Goal: Information Seeking & Learning: Learn about a topic

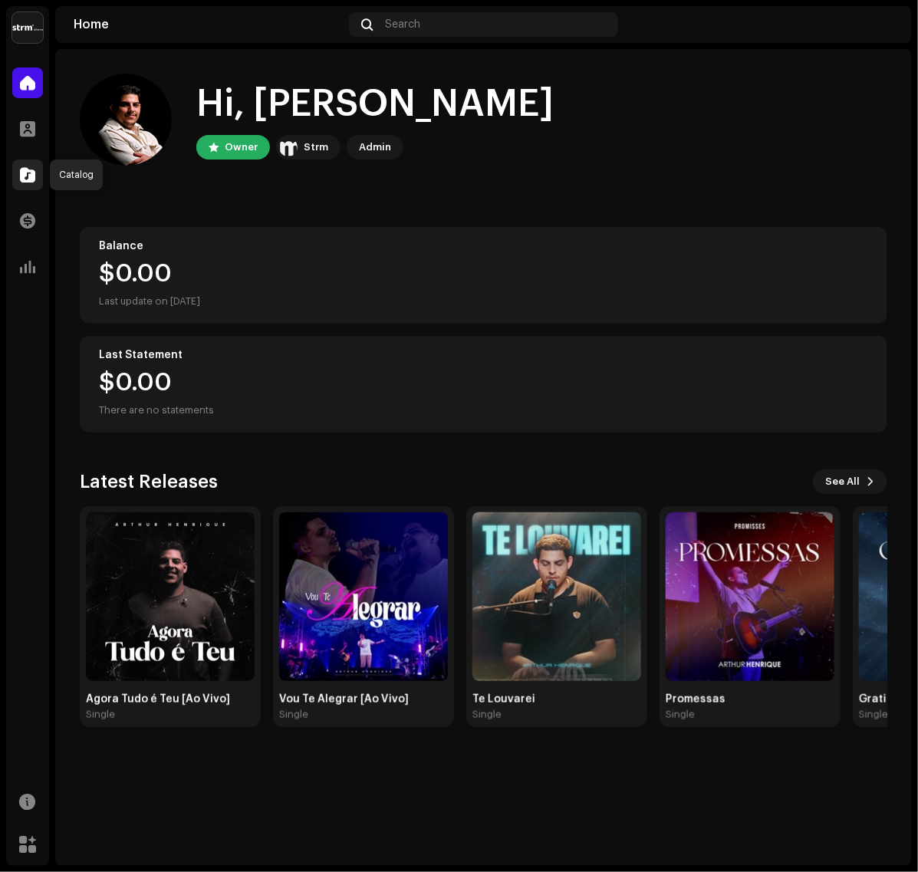
click at [28, 169] on span at bounding box center [27, 175] width 15 height 12
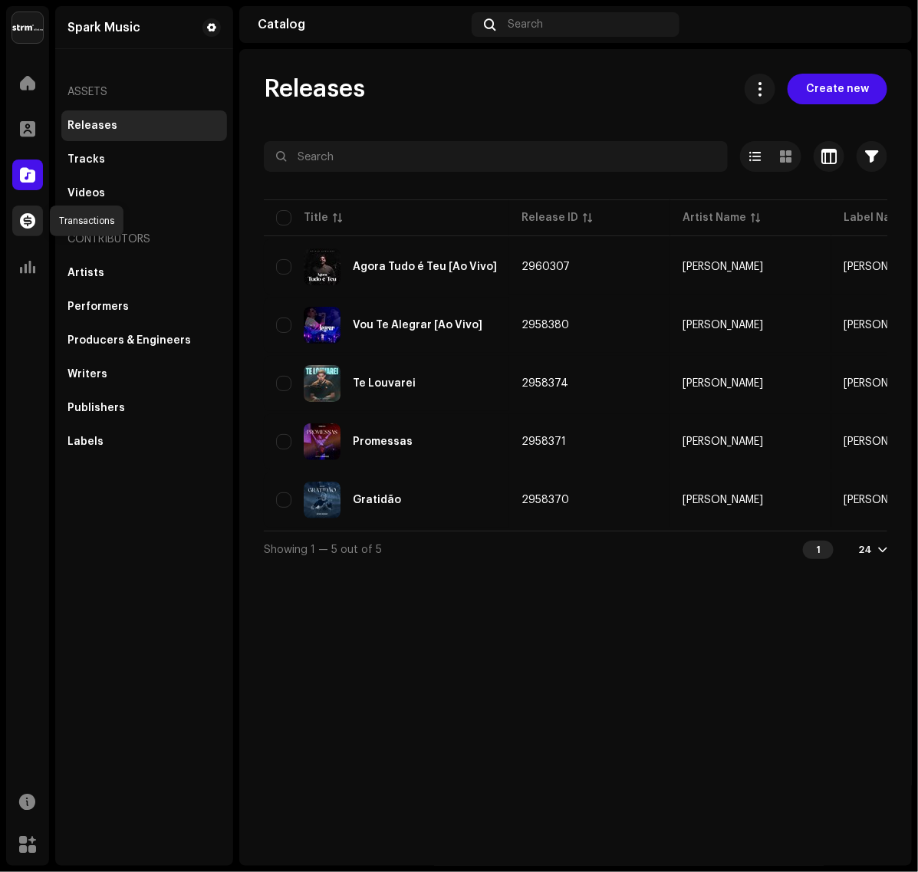
click at [25, 215] on span at bounding box center [27, 221] width 15 height 12
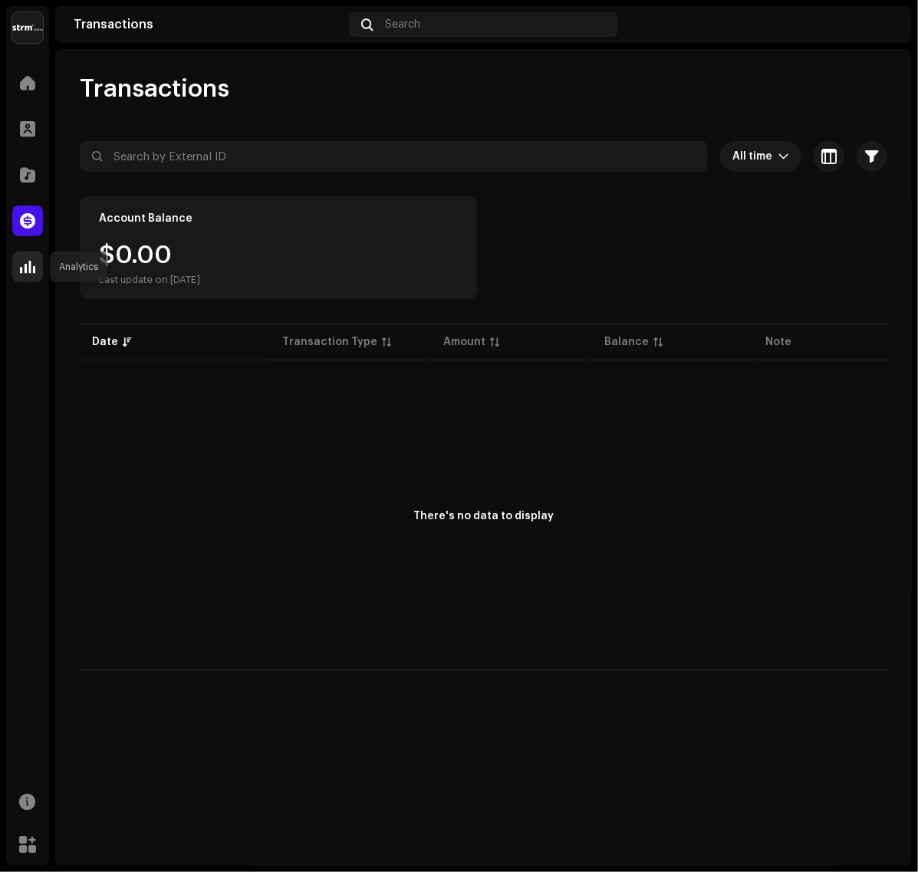
click at [20, 271] on span at bounding box center [27, 267] width 15 height 12
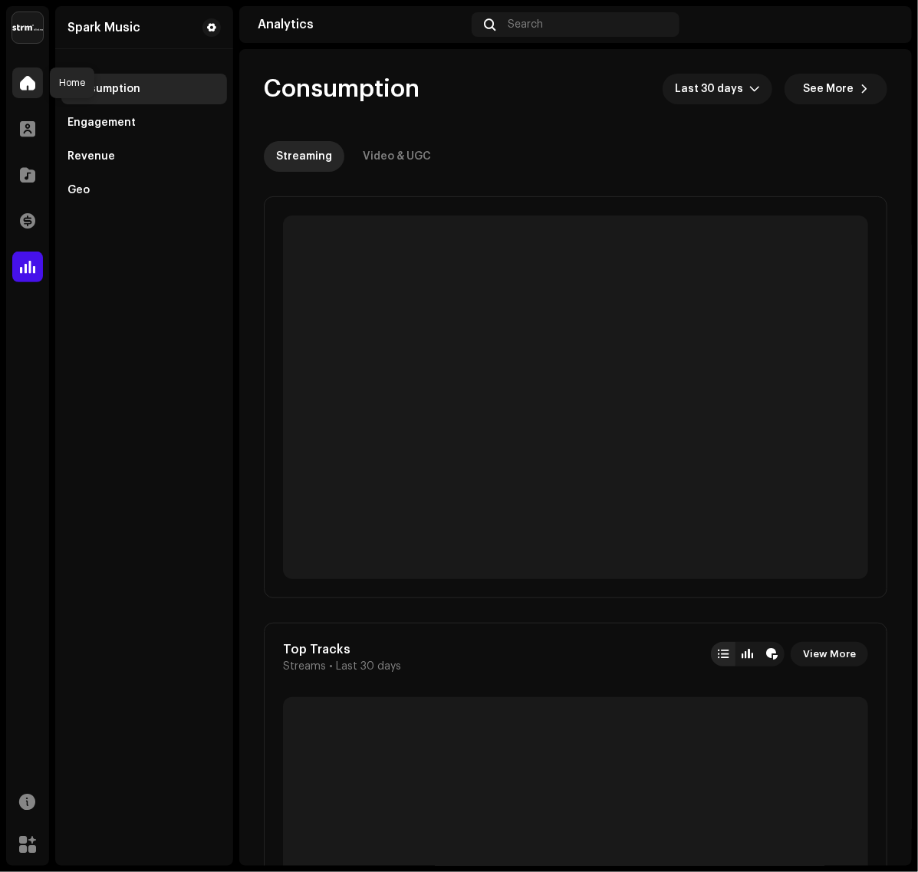
click at [20, 90] on div at bounding box center [27, 82] width 31 height 31
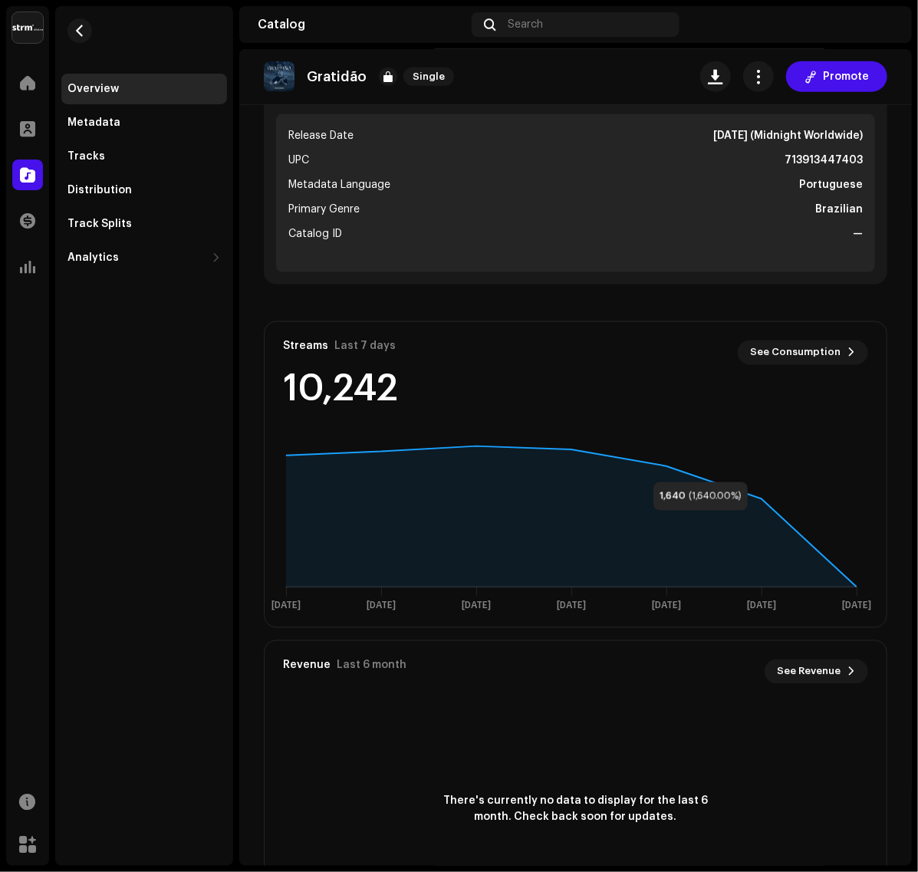
scroll to position [439, 0]
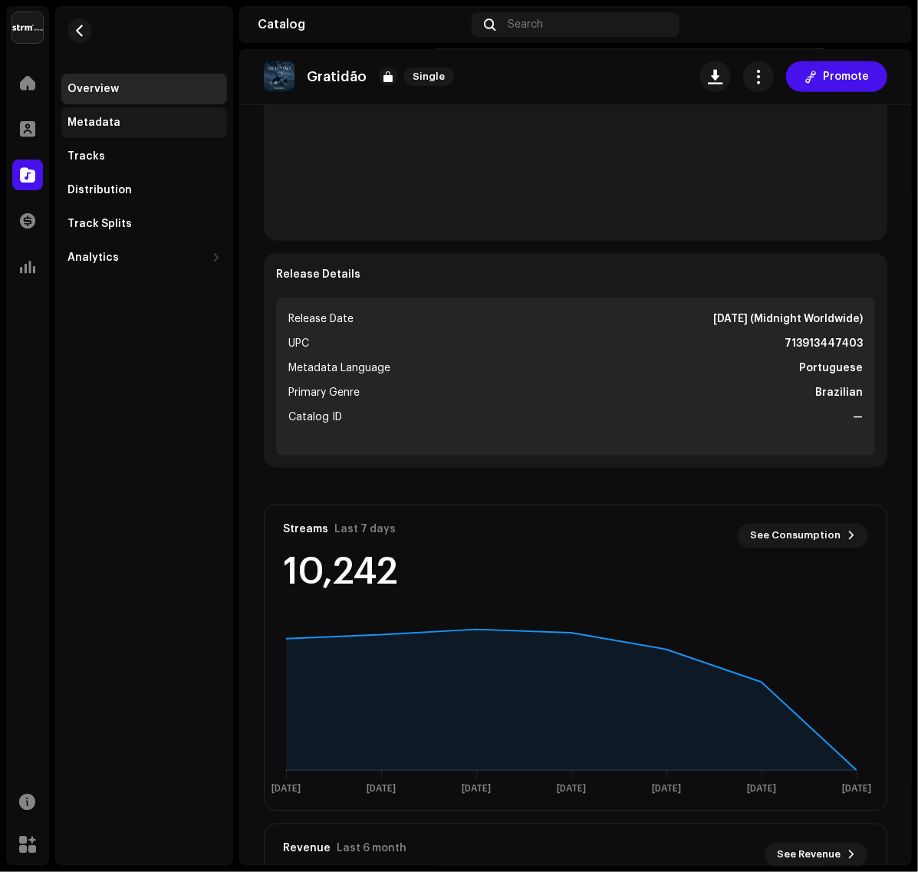
click at [157, 113] on div "Metadata" at bounding box center [144, 122] width 166 height 31
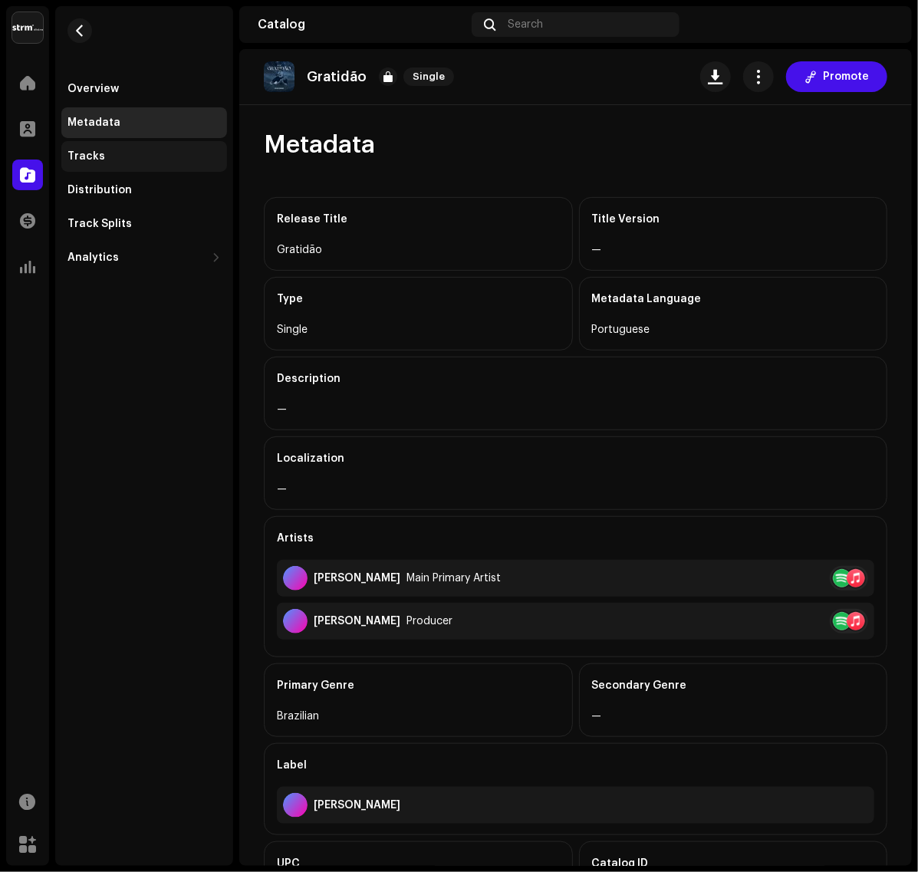
click at [144, 153] on div "Tracks" at bounding box center [143, 156] width 153 height 12
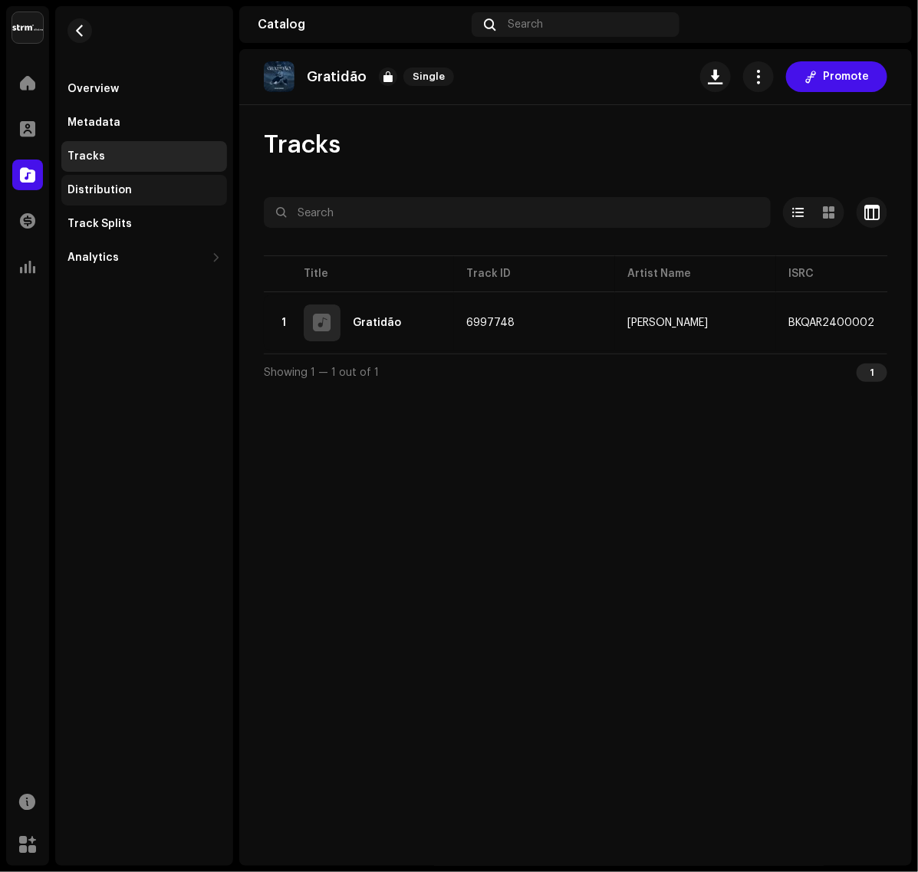
click at [117, 199] on div "Distribution" at bounding box center [144, 190] width 166 height 31
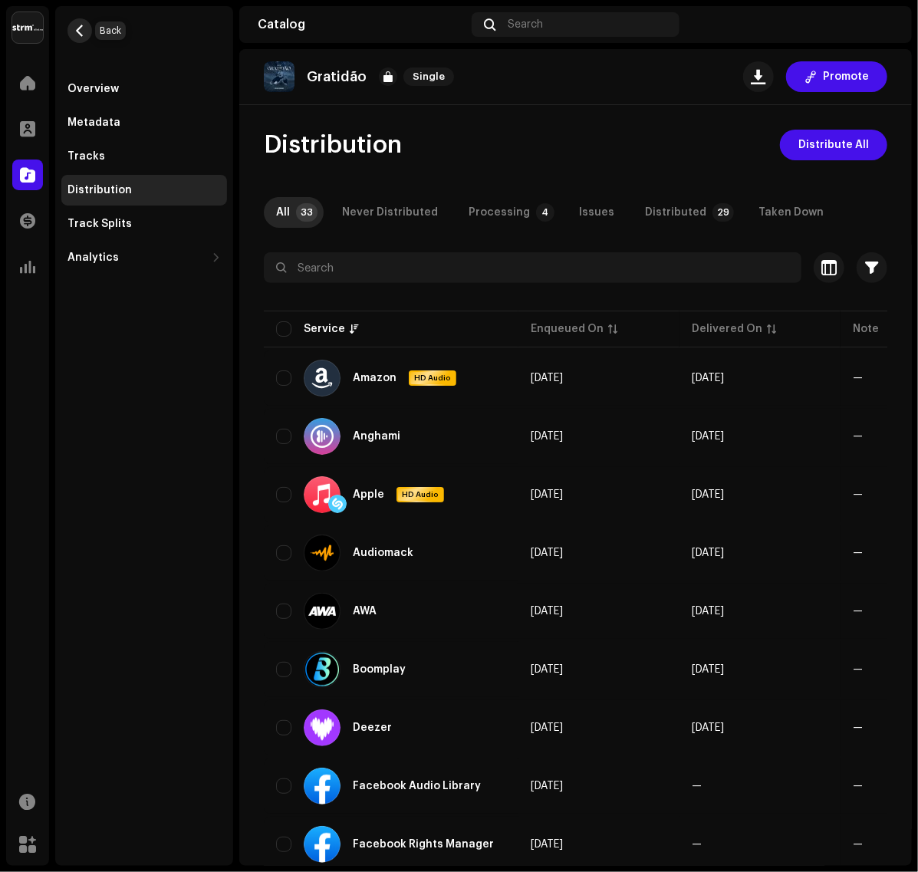
click at [71, 20] on button "button" at bounding box center [79, 30] width 25 height 25
